Goal: Task Accomplishment & Management: Manage account settings

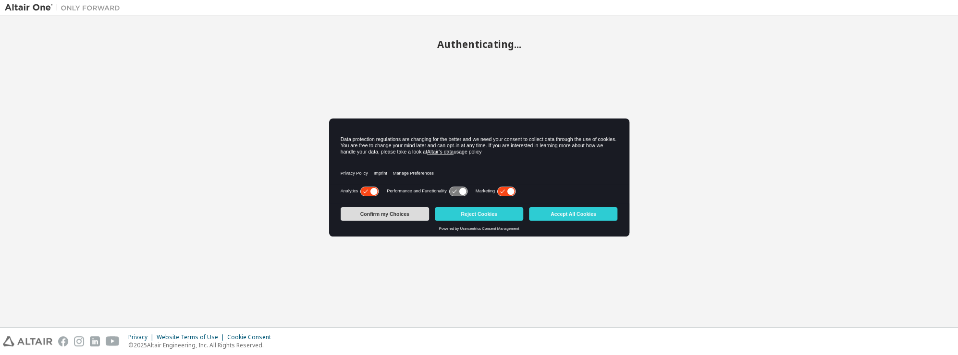
click at [409, 211] on button "Confirm my Choices" at bounding box center [385, 214] width 88 height 13
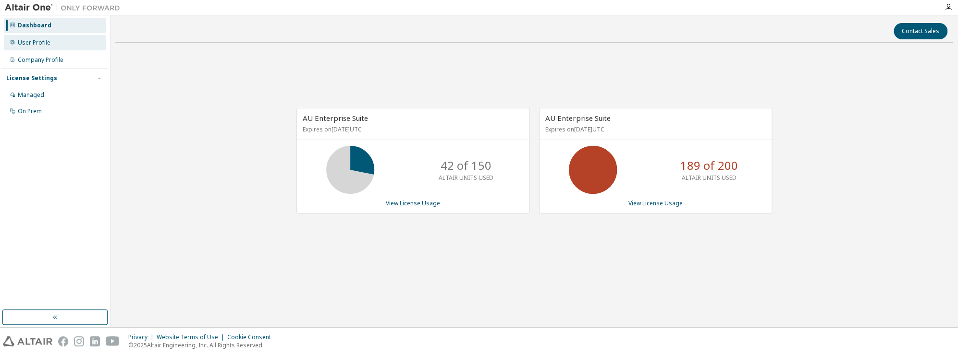
click at [34, 40] on div "User Profile" at bounding box center [34, 43] width 33 height 8
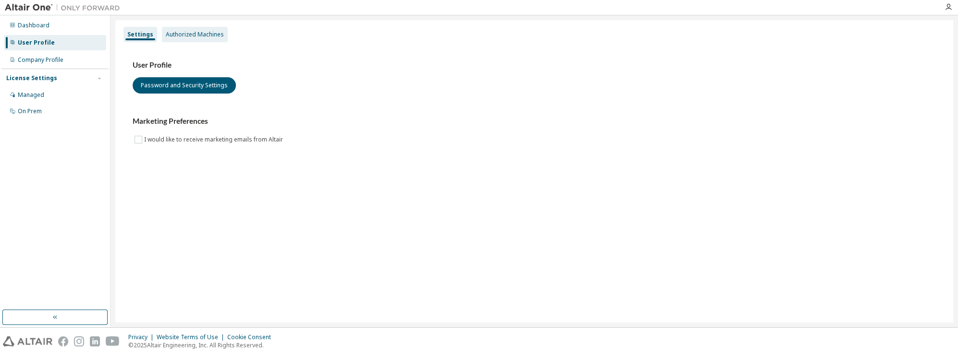
click at [203, 34] on div "Authorized Machines" at bounding box center [195, 35] width 58 height 8
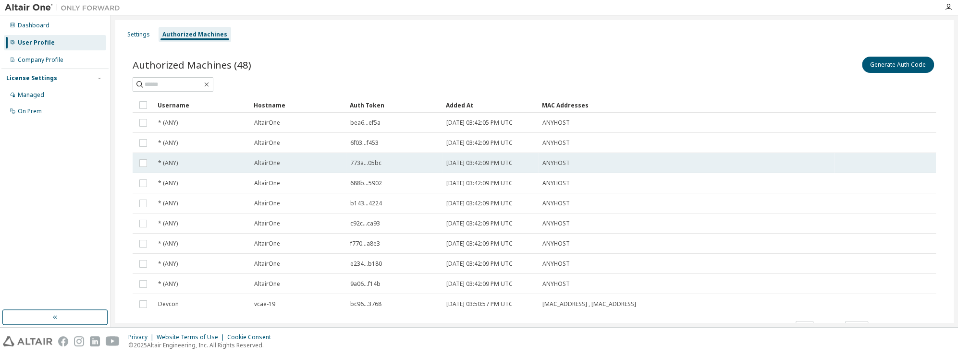
scroll to position [41, 0]
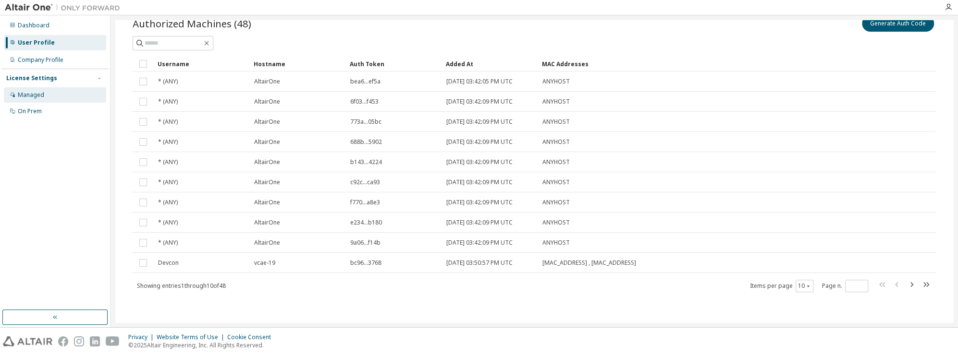
click at [47, 98] on div "Managed" at bounding box center [55, 94] width 102 height 15
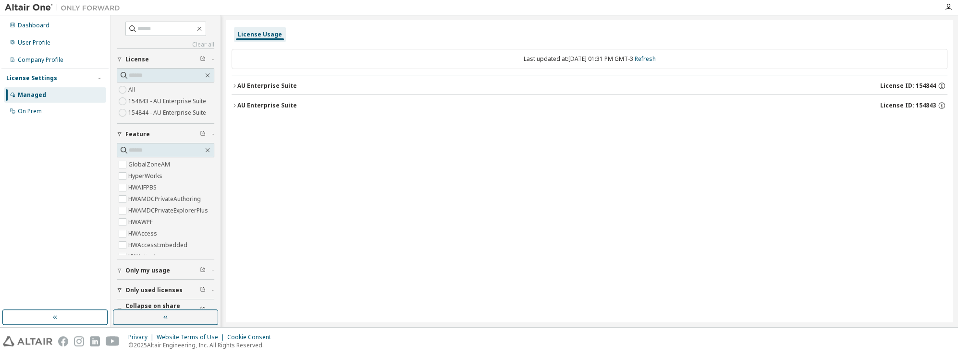
click at [236, 83] on icon "button" at bounding box center [235, 86] width 6 height 6
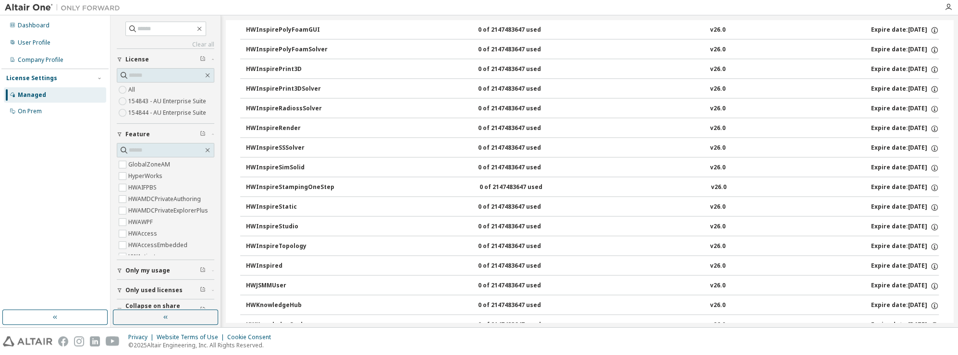
scroll to position [3363, 0]
